Goal: Check status: Check status

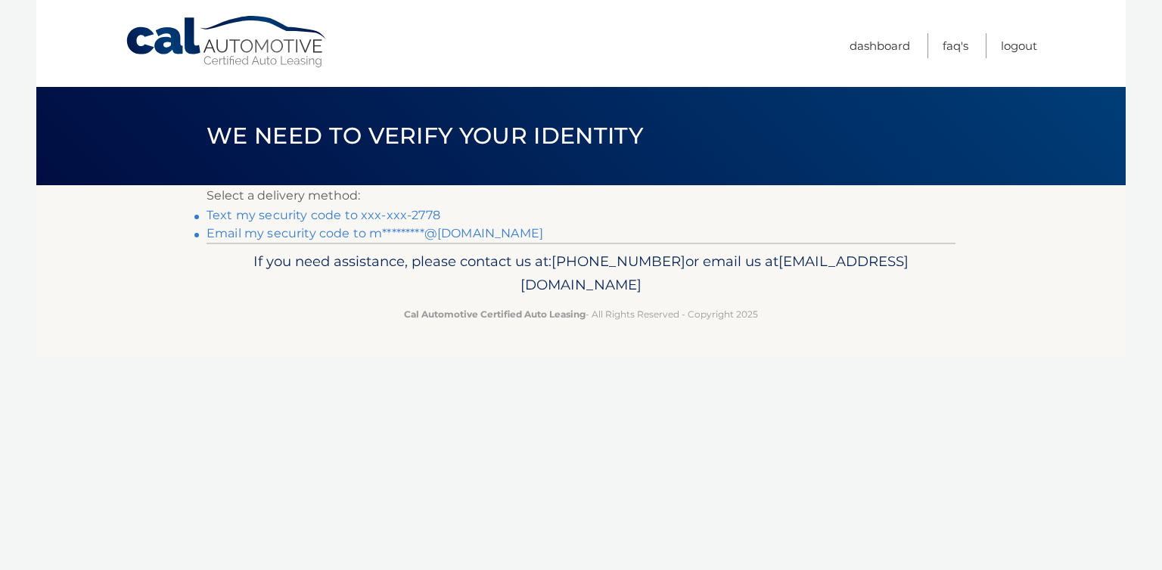
click at [378, 216] on link "Text my security code to xxx-xxx-2778" at bounding box center [323, 215] width 234 height 14
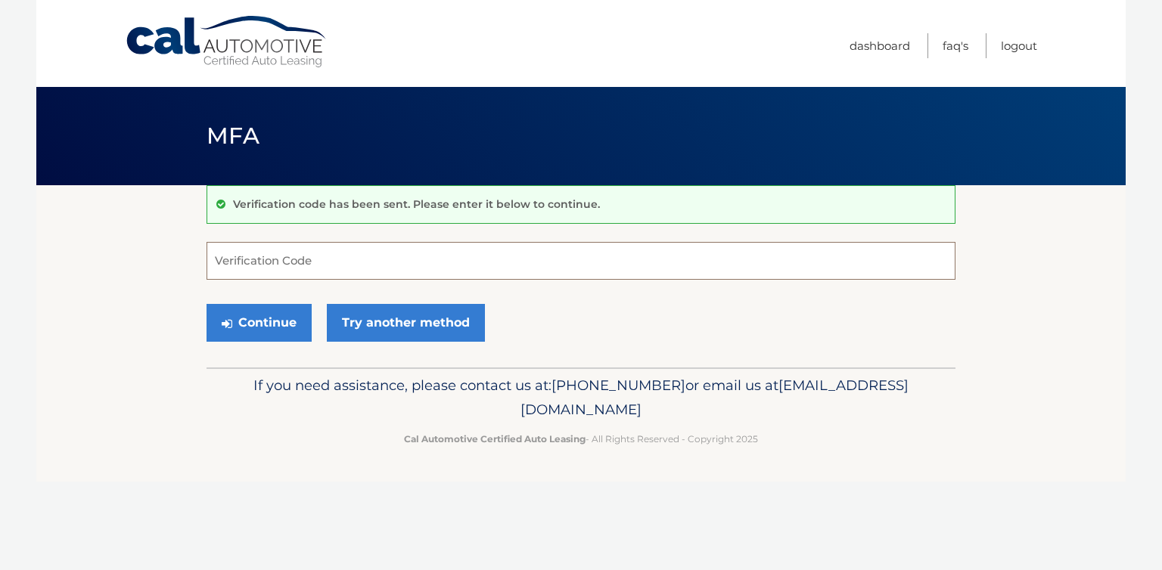
click at [399, 273] on input "Verification Code" at bounding box center [580, 261] width 749 height 38
type input "111847"
click at [278, 319] on button "Continue" at bounding box center [258, 323] width 105 height 38
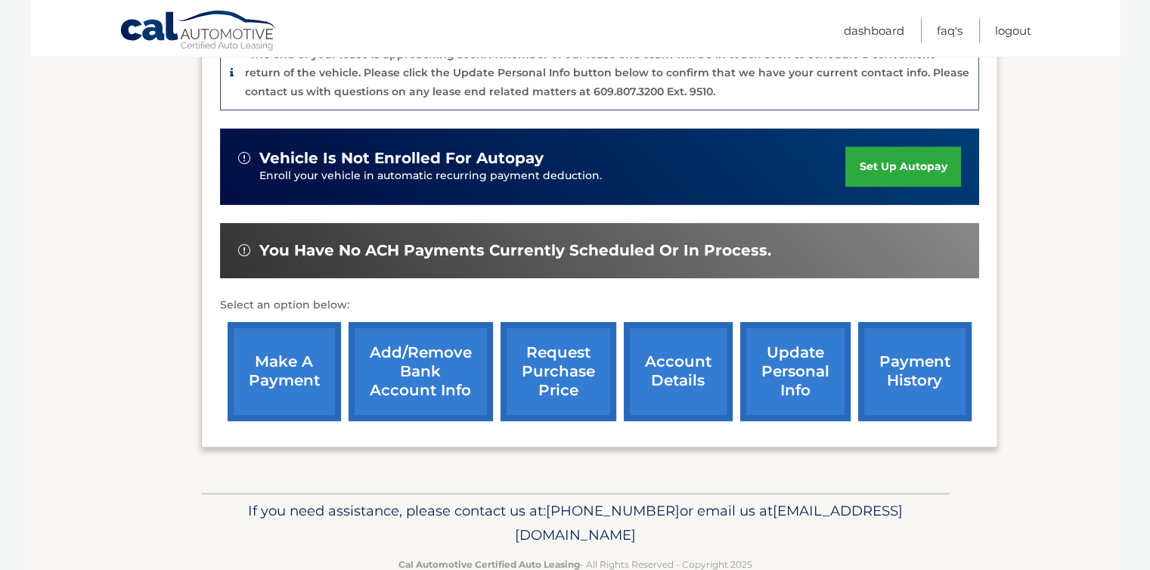
scroll to position [438, 0]
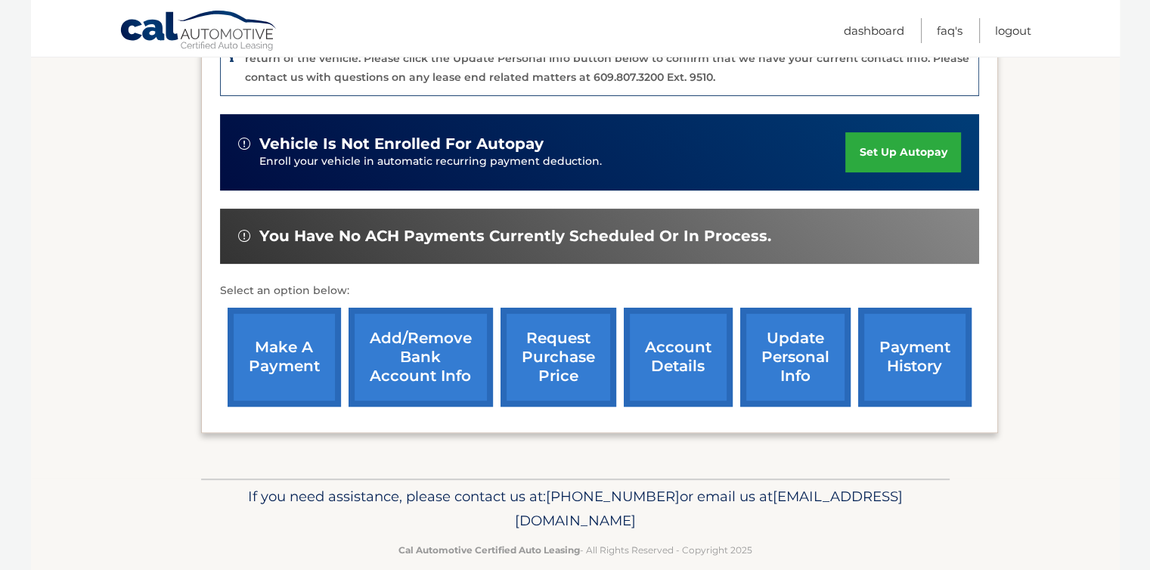
click at [673, 352] on link "account details" at bounding box center [678, 357] width 109 height 99
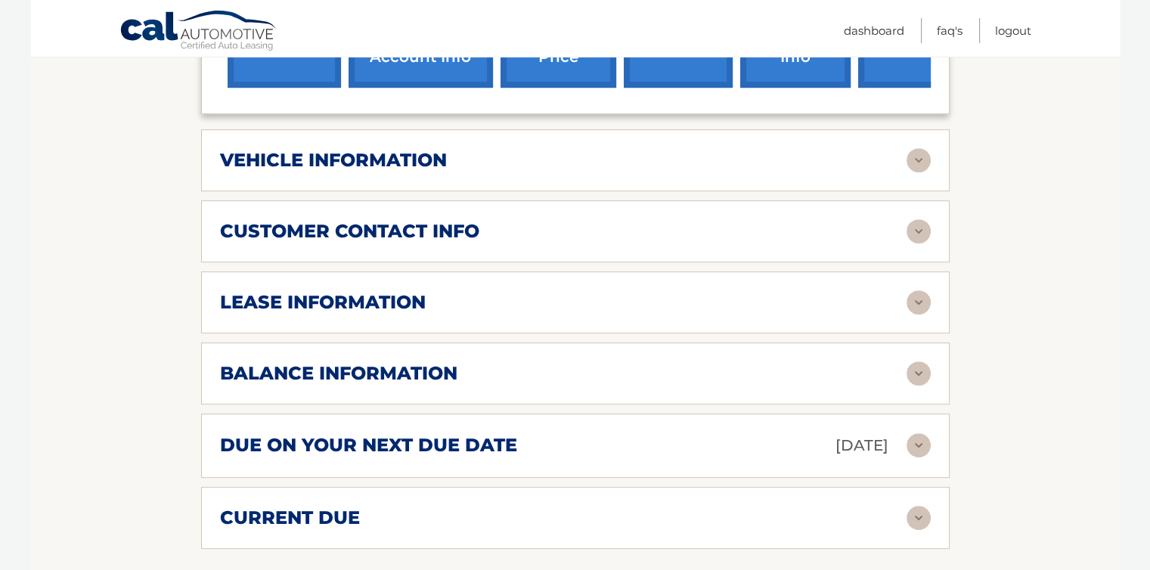
scroll to position [704, 0]
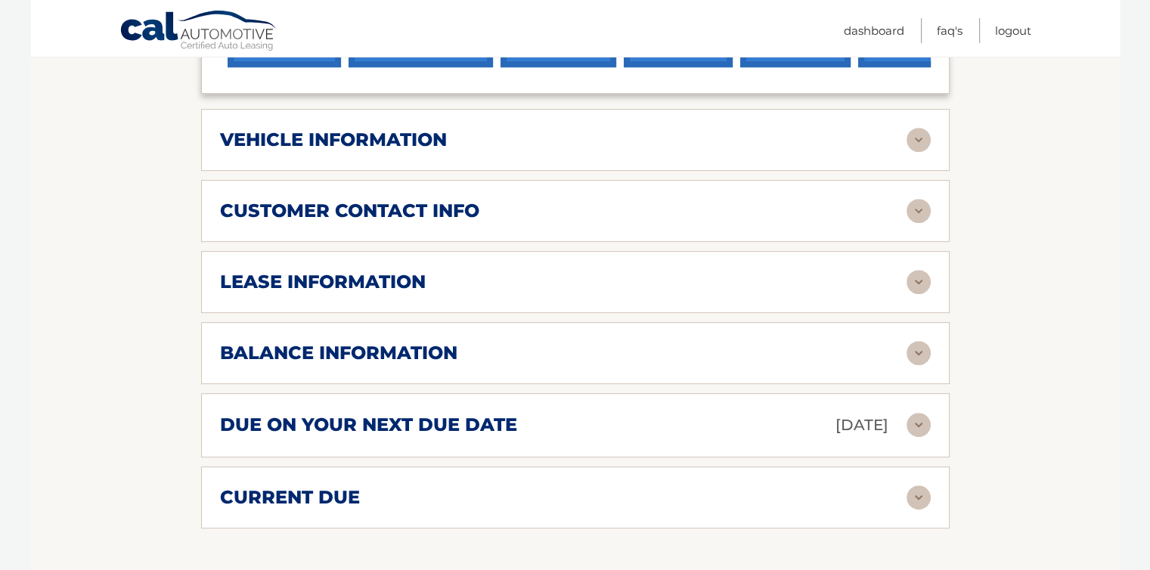
click at [869, 213] on div "customer contact info full name ROBERT BILLANY street address 2409 Caylor Hill …" at bounding box center [575, 211] width 749 height 62
click at [911, 199] on img at bounding box center [919, 211] width 24 height 24
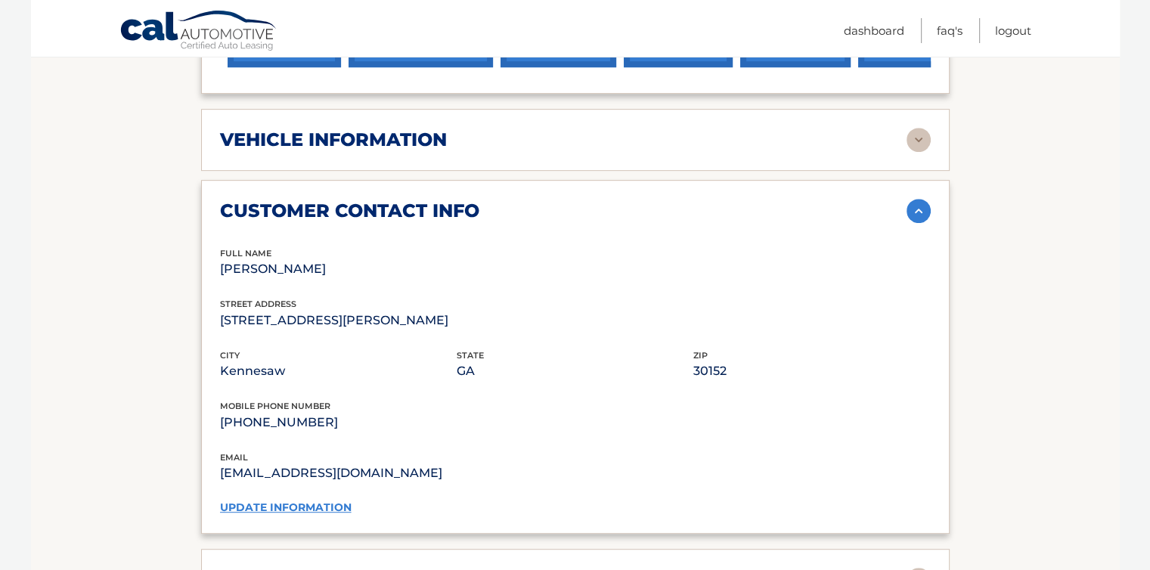
click at [911, 199] on img at bounding box center [919, 211] width 24 height 24
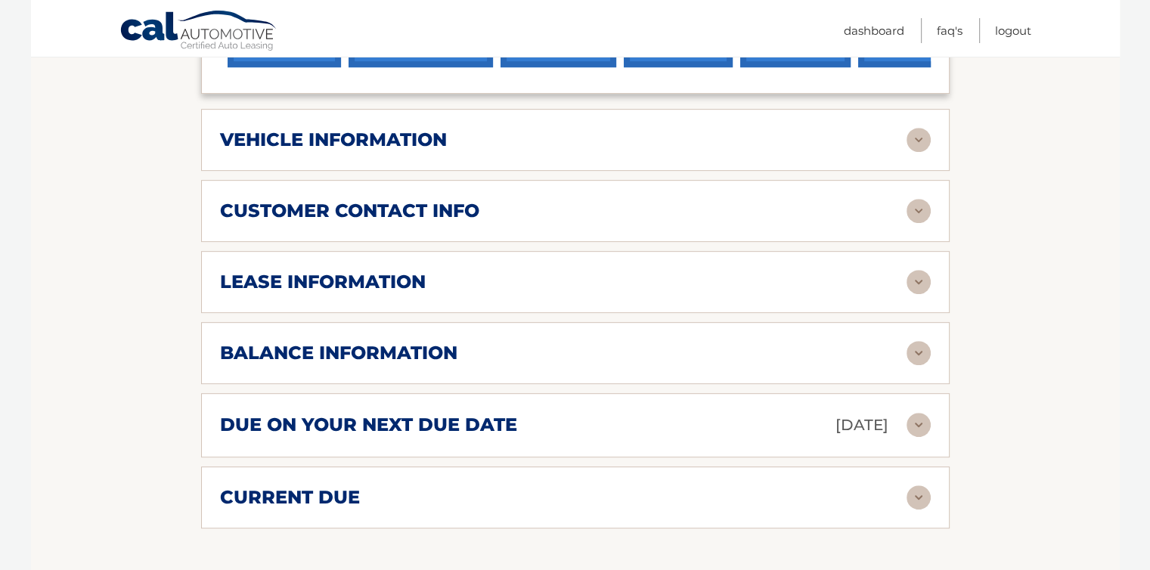
click at [847, 342] on div "balance information" at bounding box center [563, 353] width 687 height 23
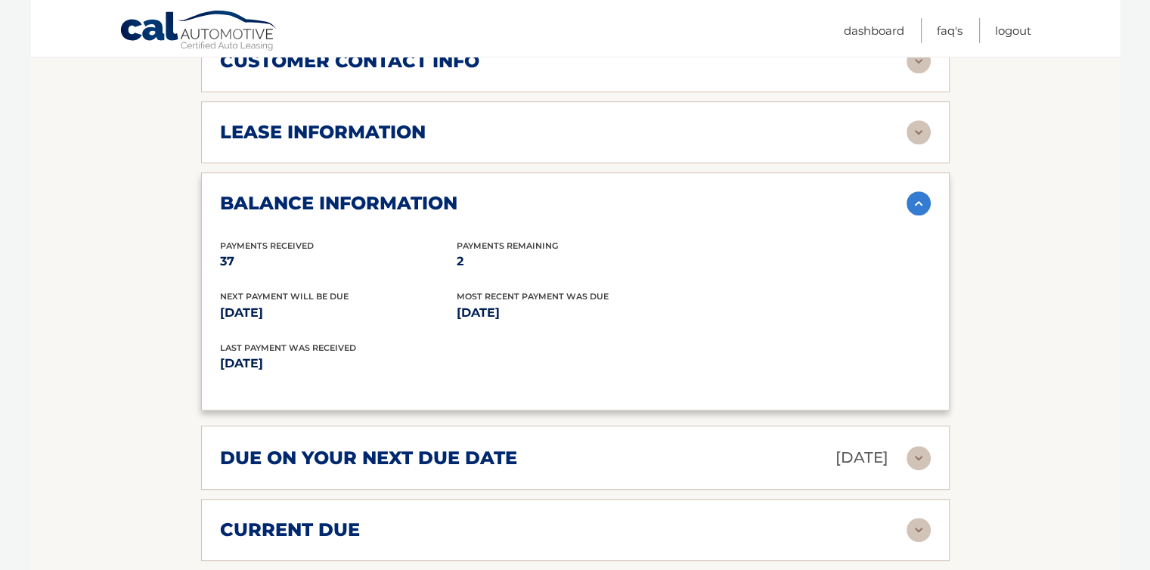
scroll to position [875, 0]
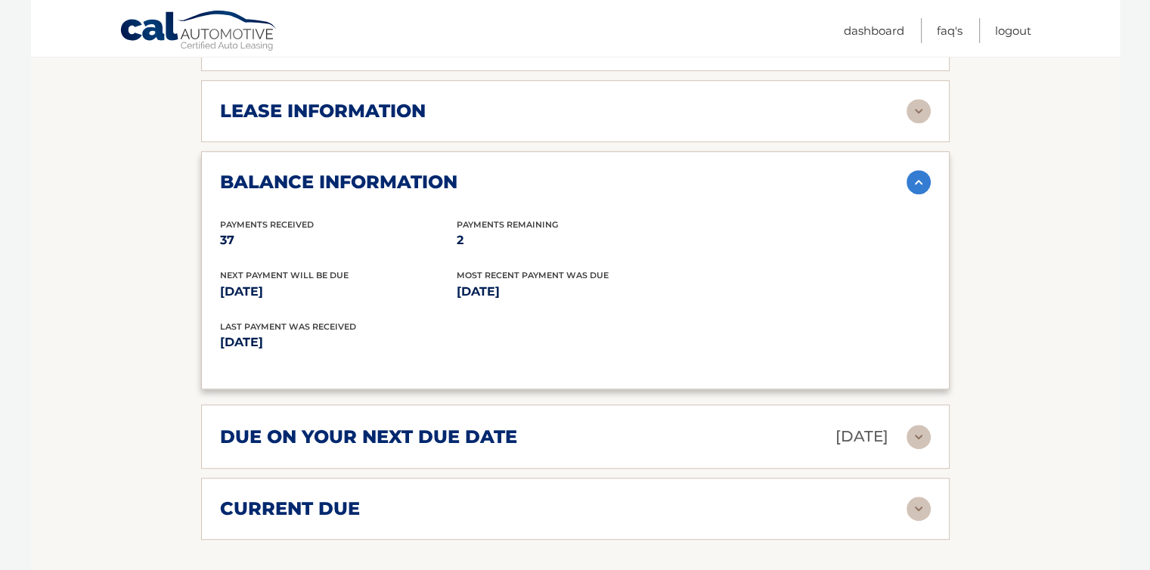
click at [836, 423] on p "Oct 01, 2025" at bounding box center [862, 436] width 53 height 26
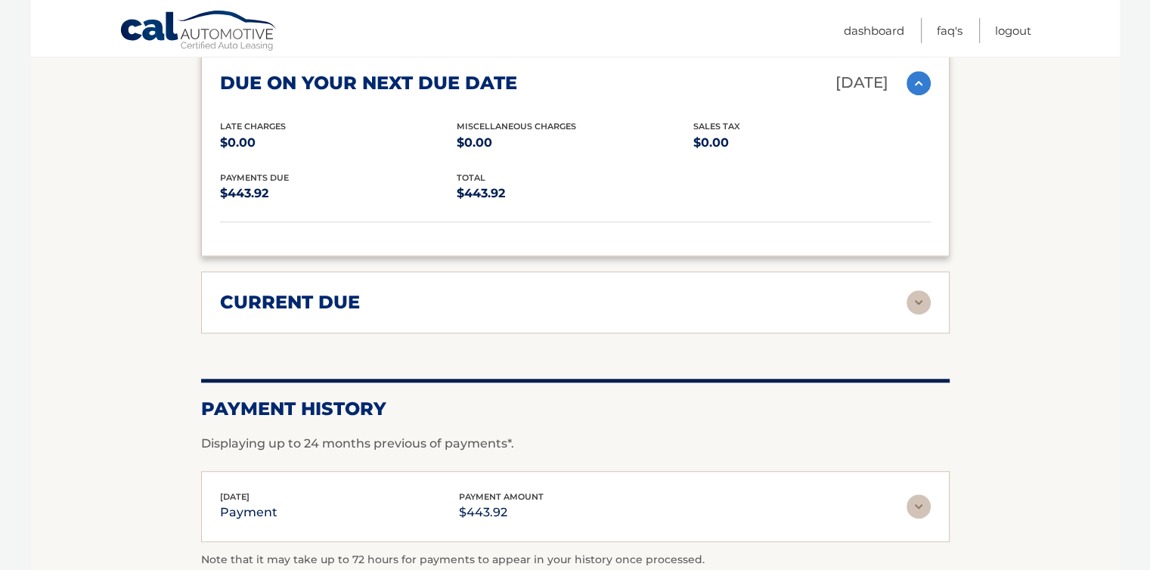
scroll to position [1232, 0]
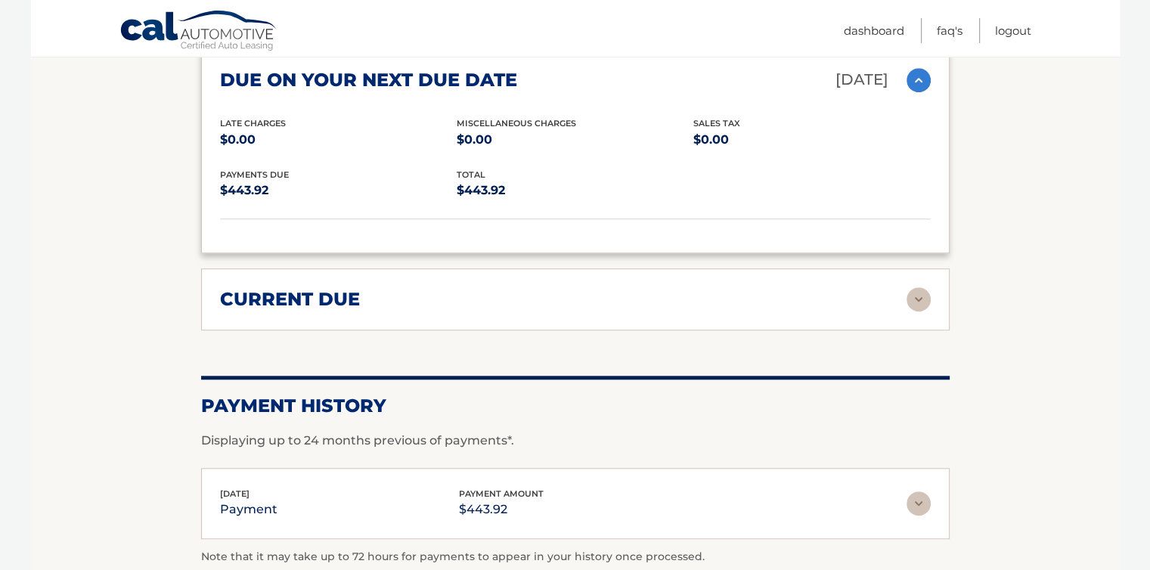
click at [838, 285] on div "current due Late Charges $0.00 Miscelleneous Charges* $0.00 Sales Tax $0.00 pay…" at bounding box center [575, 299] width 749 height 62
click at [836, 288] on div "current due" at bounding box center [563, 299] width 687 height 23
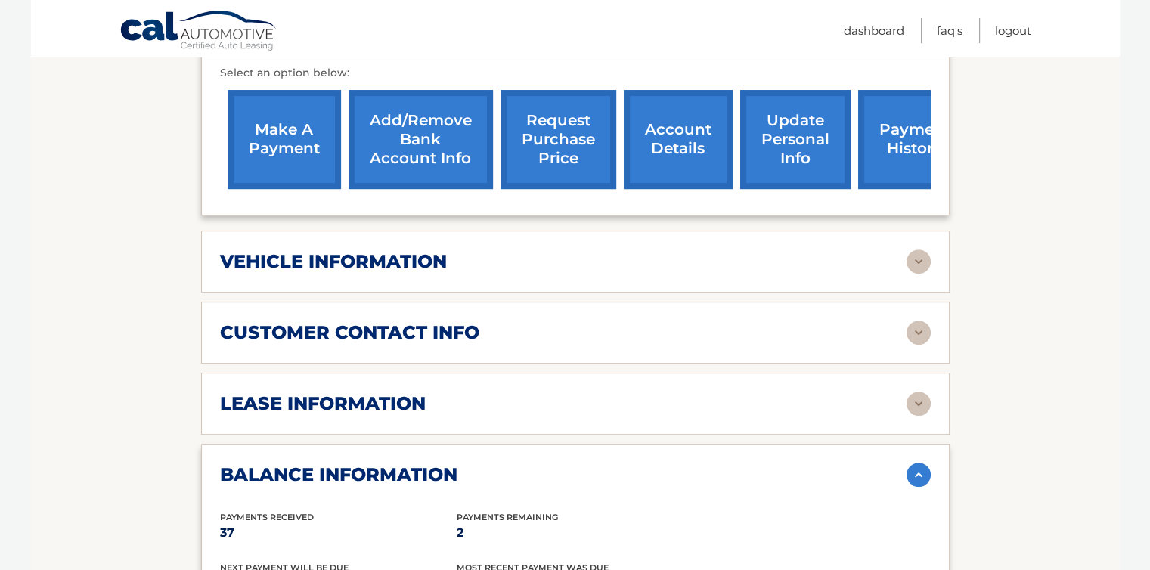
scroll to position [581, 0]
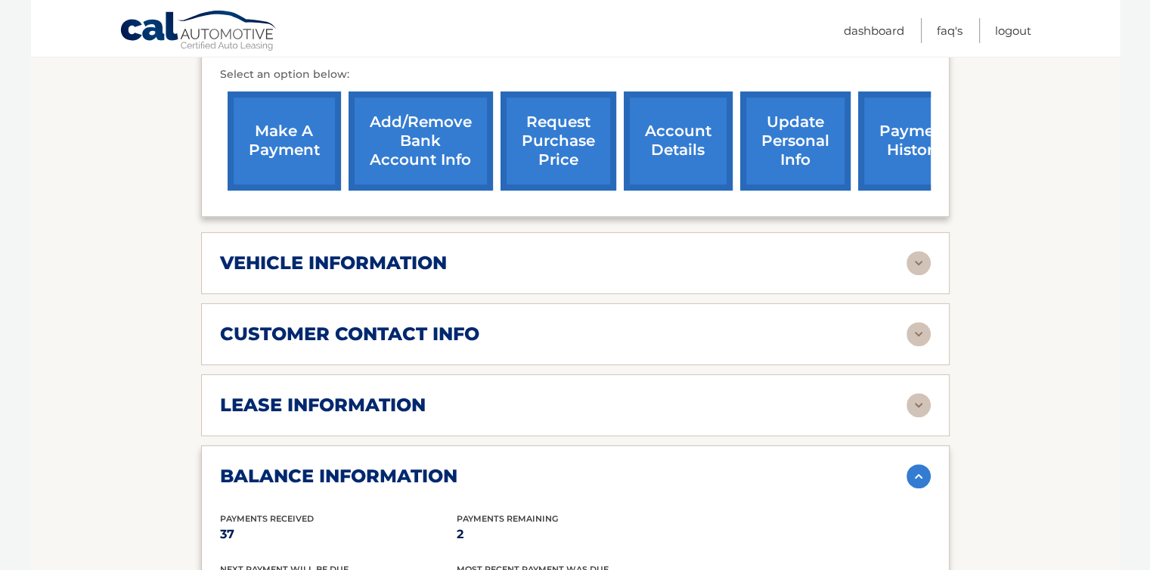
click at [914, 393] on img at bounding box center [919, 405] width 24 height 24
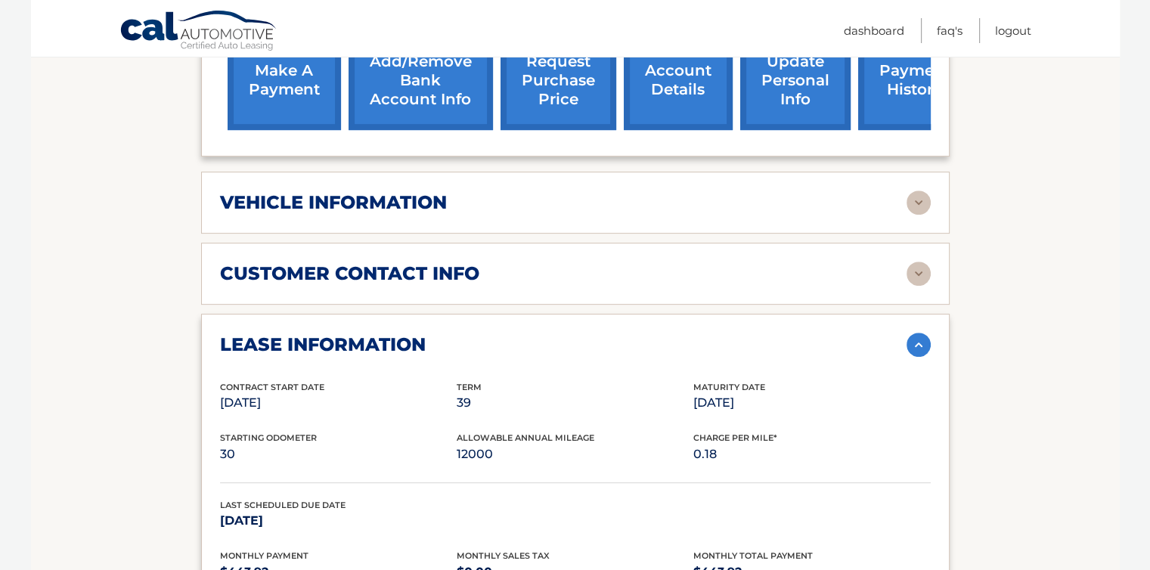
scroll to position [630, 0]
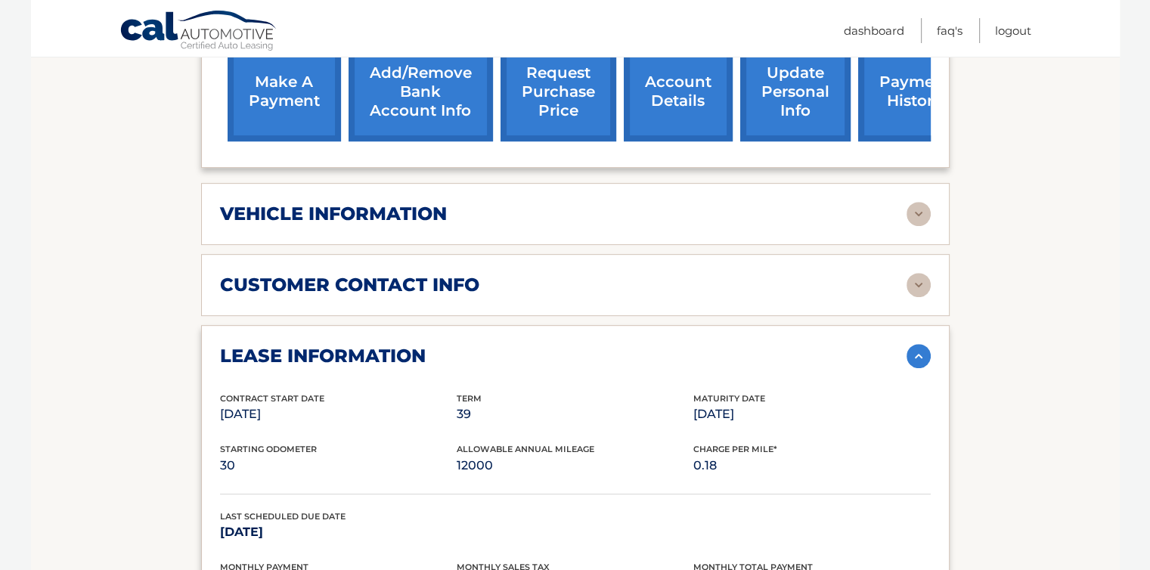
click at [922, 202] on img at bounding box center [919, 214] width 24 height 24
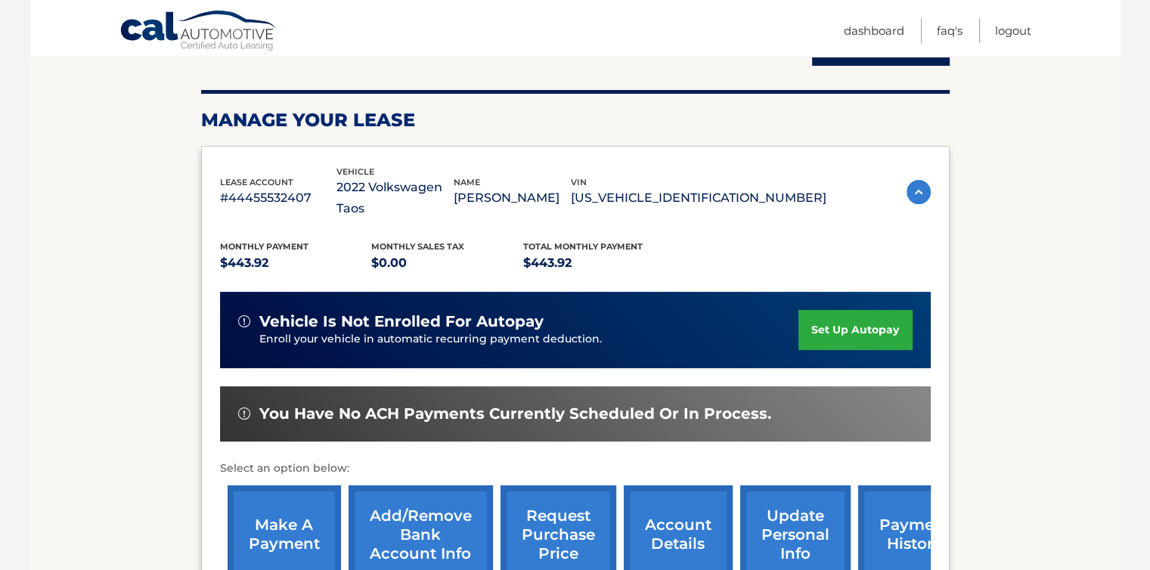
scroll to position [185, 0]
